Goal: Find specific page/section: Find specific page/section

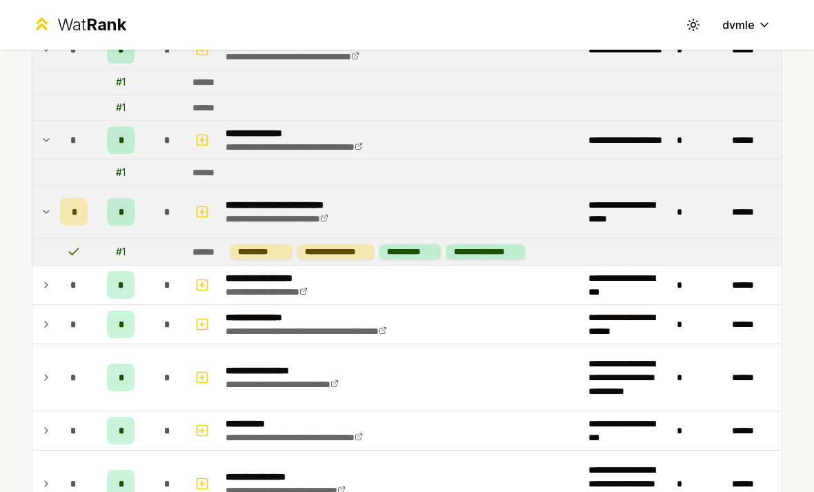
click at [56, 284] on td "*" at bounding box center [74, 285] width 39 height 39
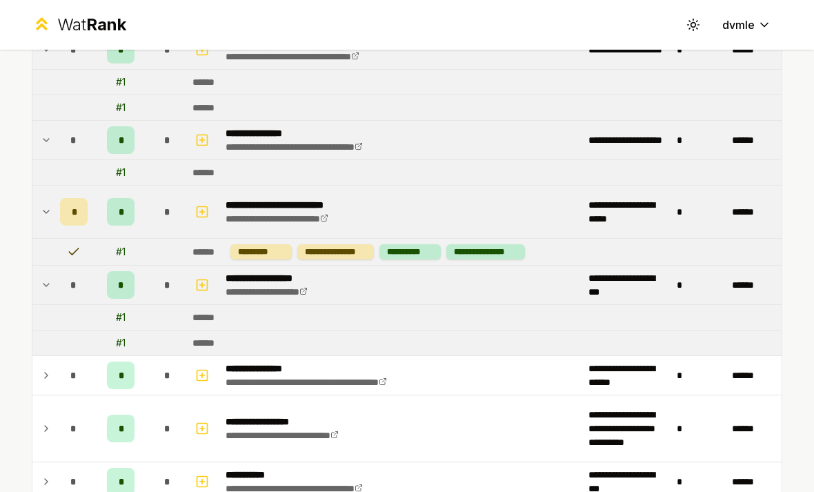
click at [43, 275] on td at bounding box center [43, 285] width 22 height 39
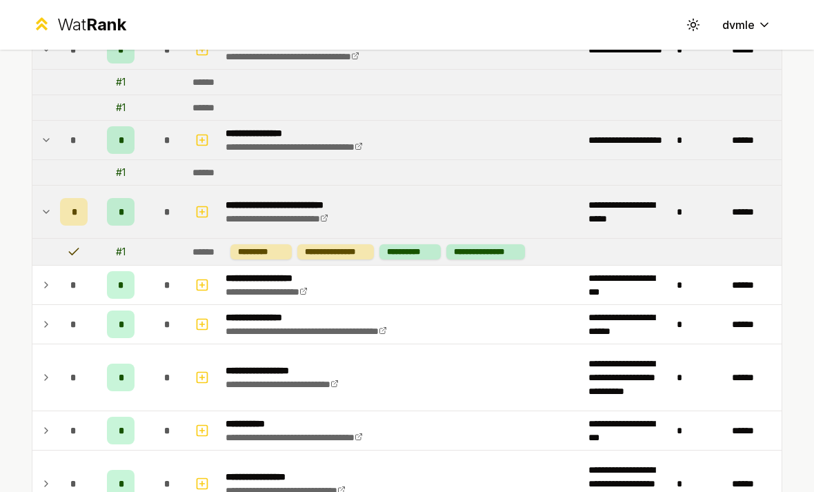
click at [53, 280] on td at bounding box center [43, 285] width 22 height 39
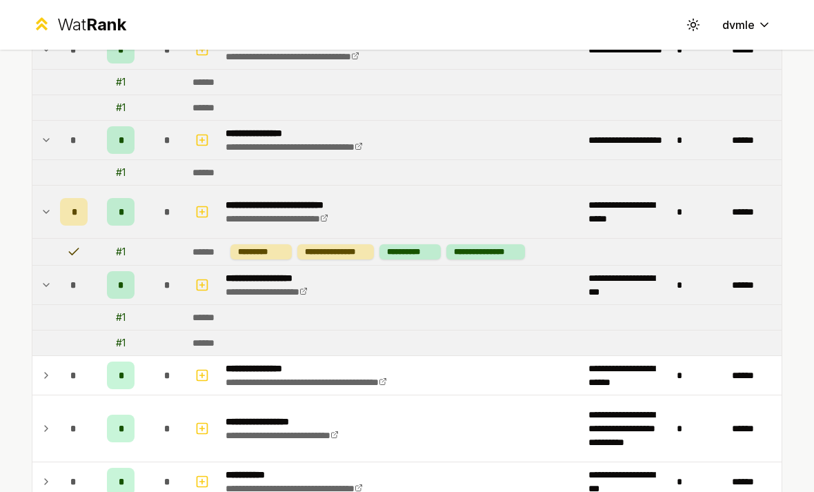
click at [59, 304] on td "*" at bounding box center [74, 285] width 39 height 39
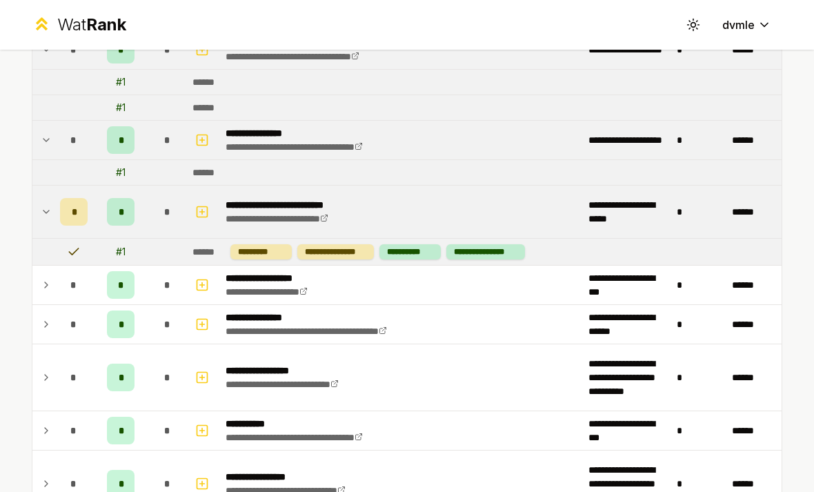
click at [249, 279] on p "**********" at bounding box center [280, 278] width 109 height 14
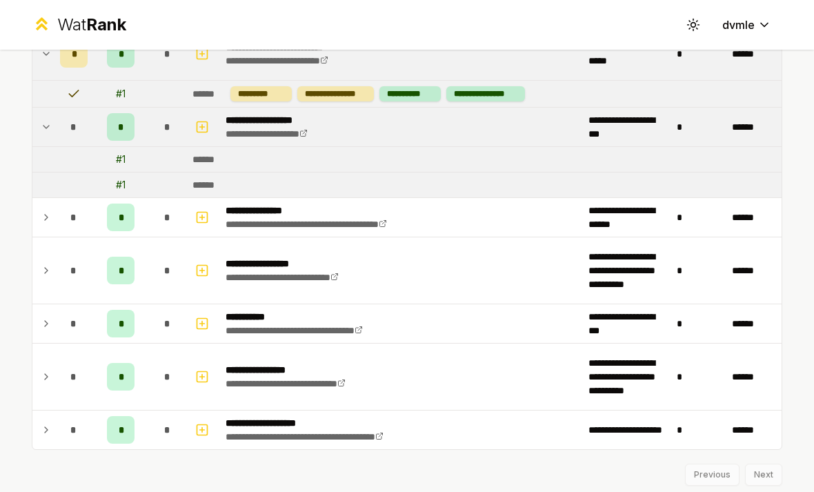
scroll to position [386, 0]
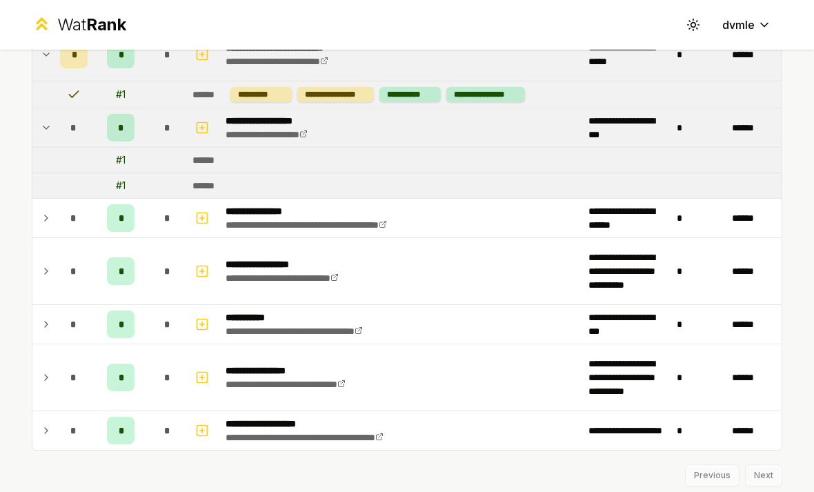
click at [105, 273] on td "*" at bounding box center [120, 271] width 55 height 66
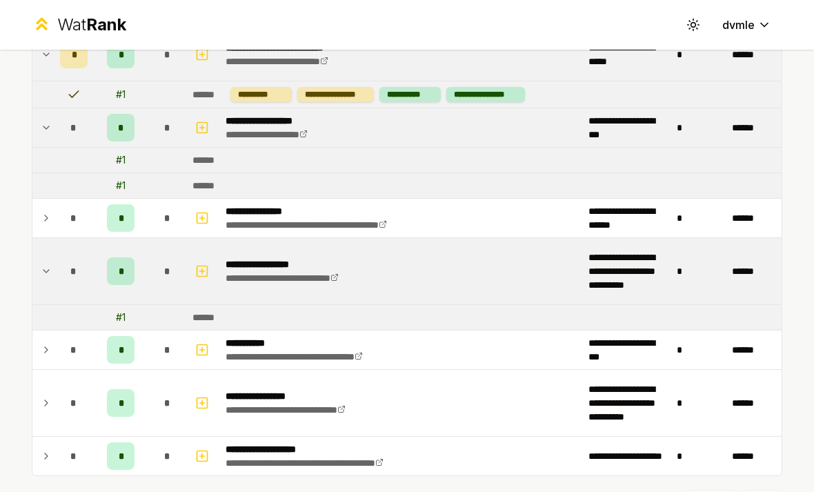
click at [110, 219] on div "*" at bounding box center [121, 218] width 28 height 28
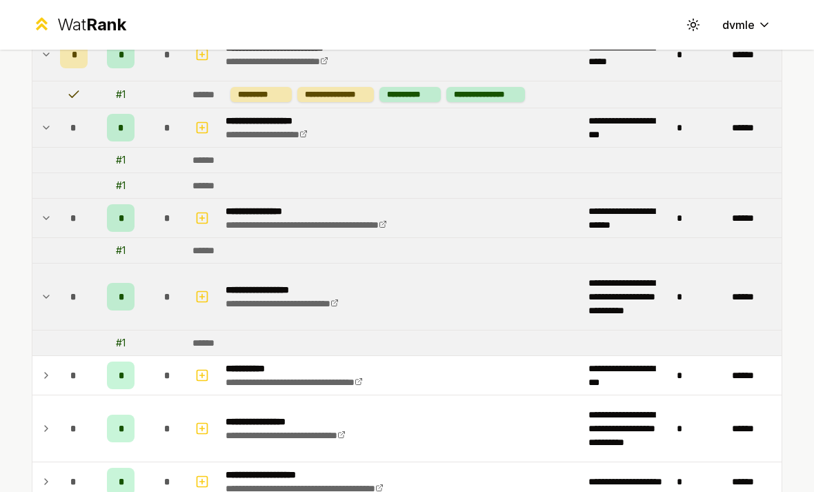
click at [119, 213] on span "*" at bounding box center [121, 218] width 4 height 14
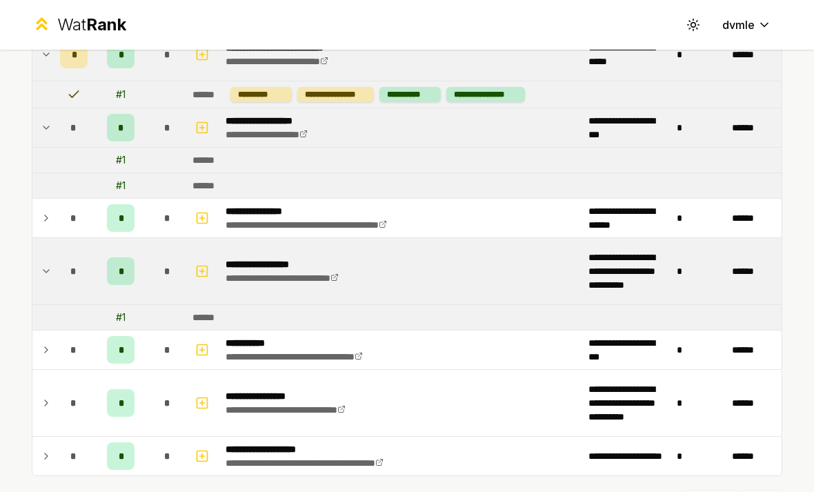
click at [115, 210] on div "*" at bounding box center [121, 218] width 28 height 28
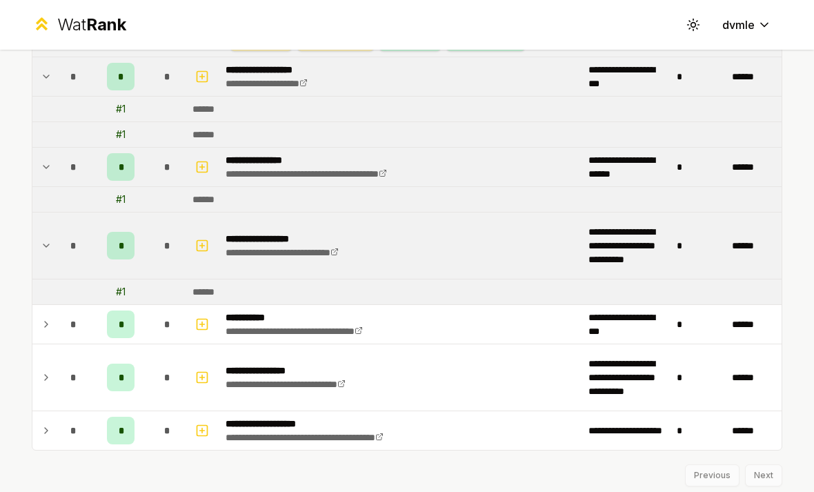
click at [127, 313] on div "*" at bounding box center [121, 324] width 28 height 28
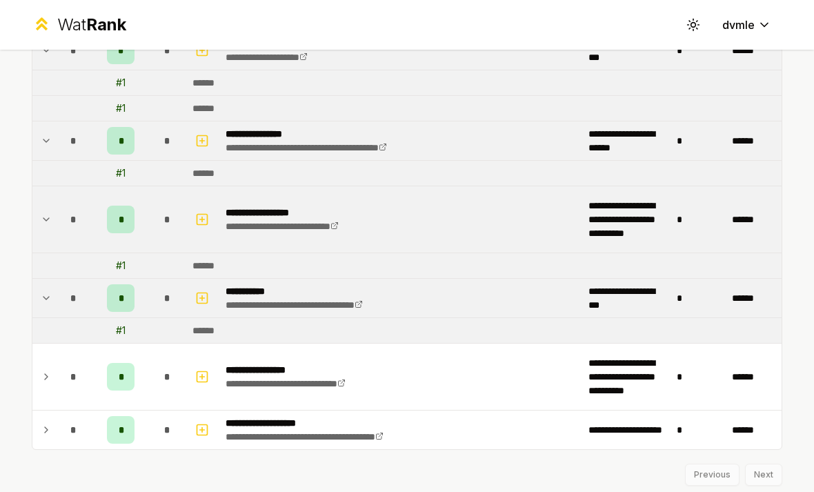
scroll to position [463, 0]
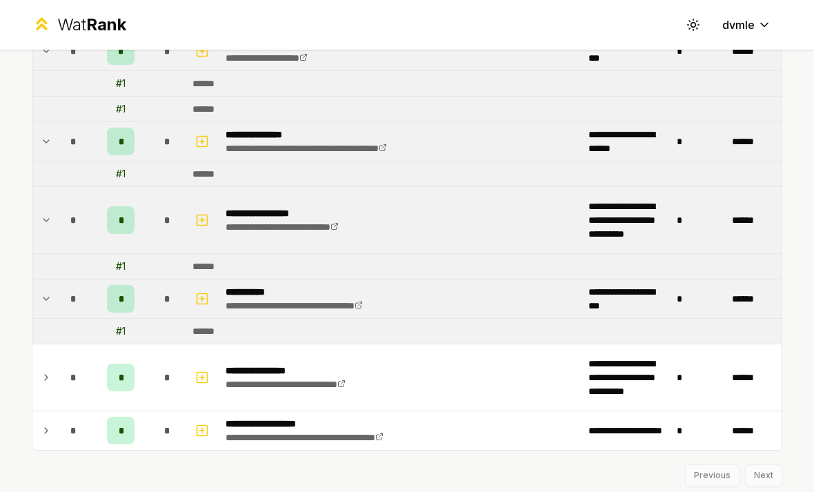
click at [119, 368] on div "*" at bounding box center [121, 378] width 28 height 28
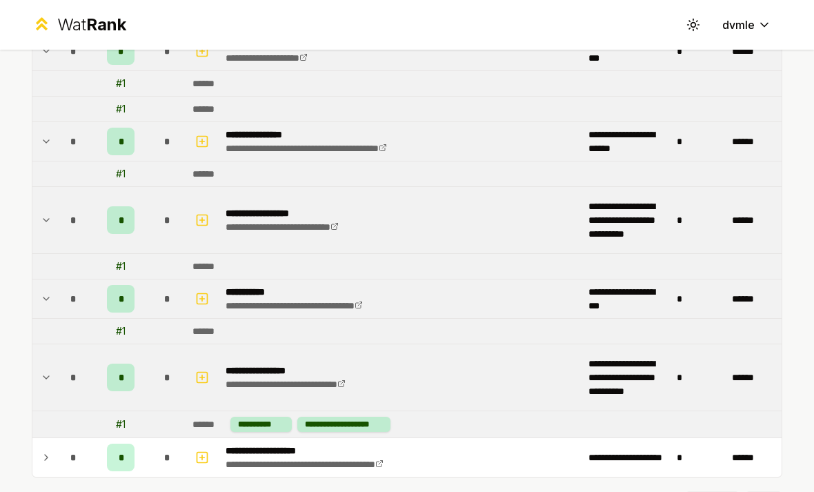
click at [119, 366] on div "*" at bounding box center [121, 378] width 28 height 28
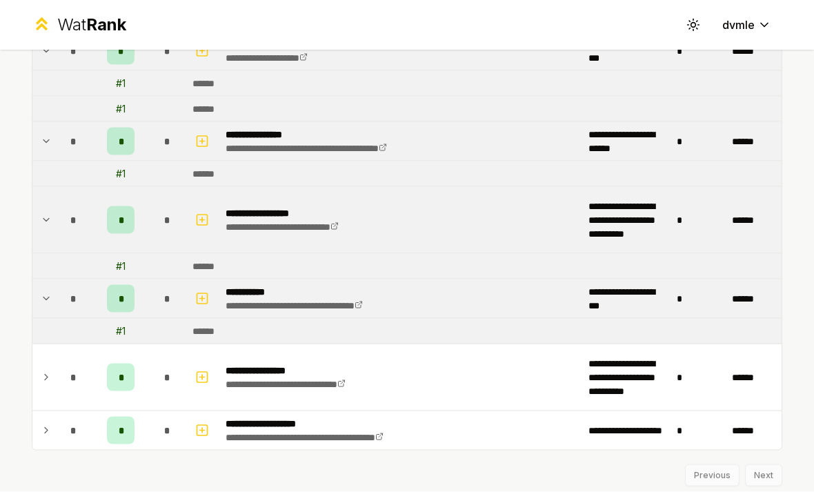
click at [117, 417] on div "*" at bounding box center [121, 431] width 28 height 28
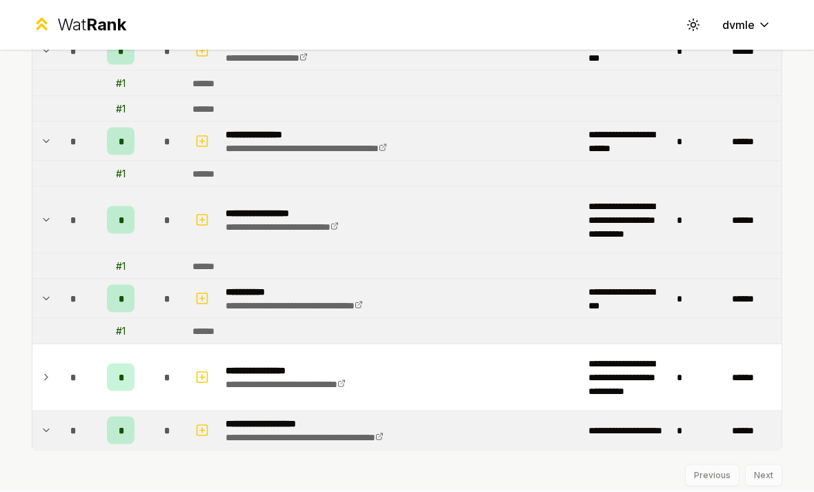
scroll to position [37, 0]
